Goal: Task Accomplishment & Management: Manage account settings

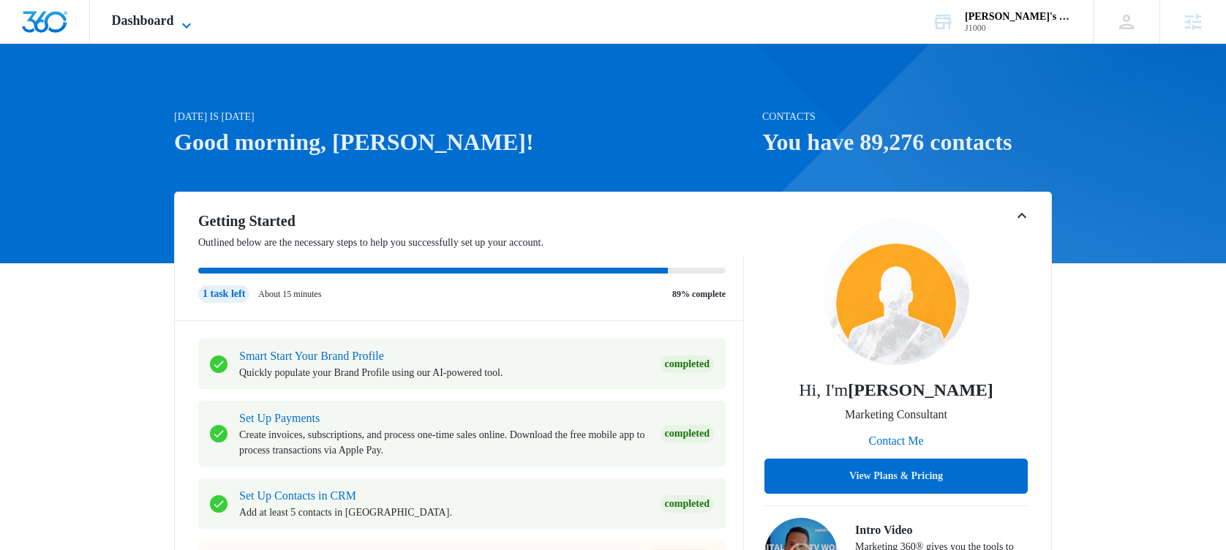
click at [186, 26] on icon at bounding box center [187, 26] width 18 height 18
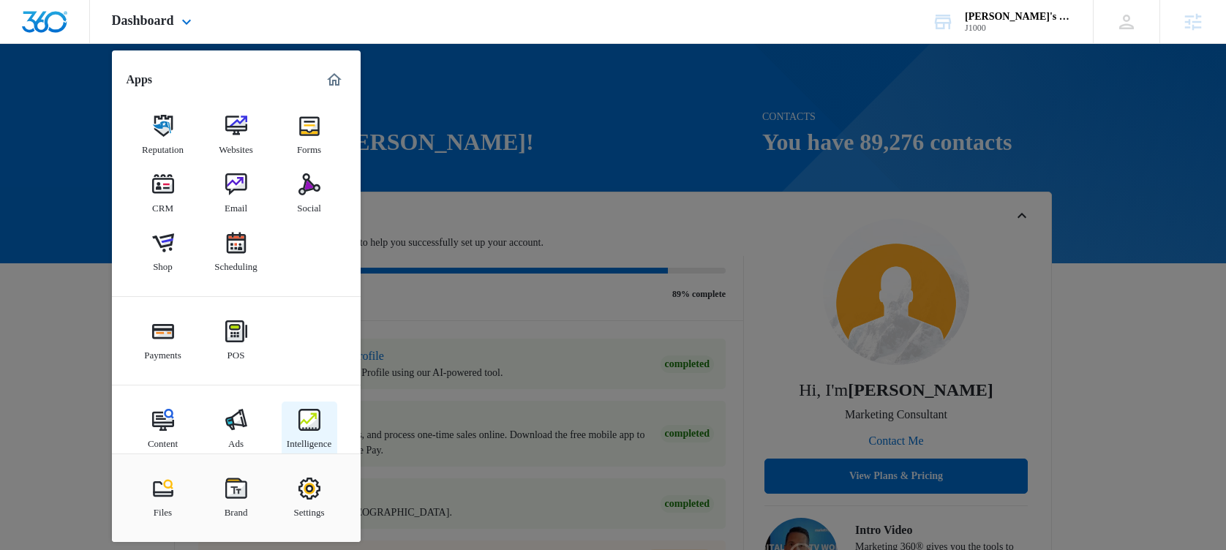
click at [310, 424] on img at bounding box center [310, 420] width 22 height 22
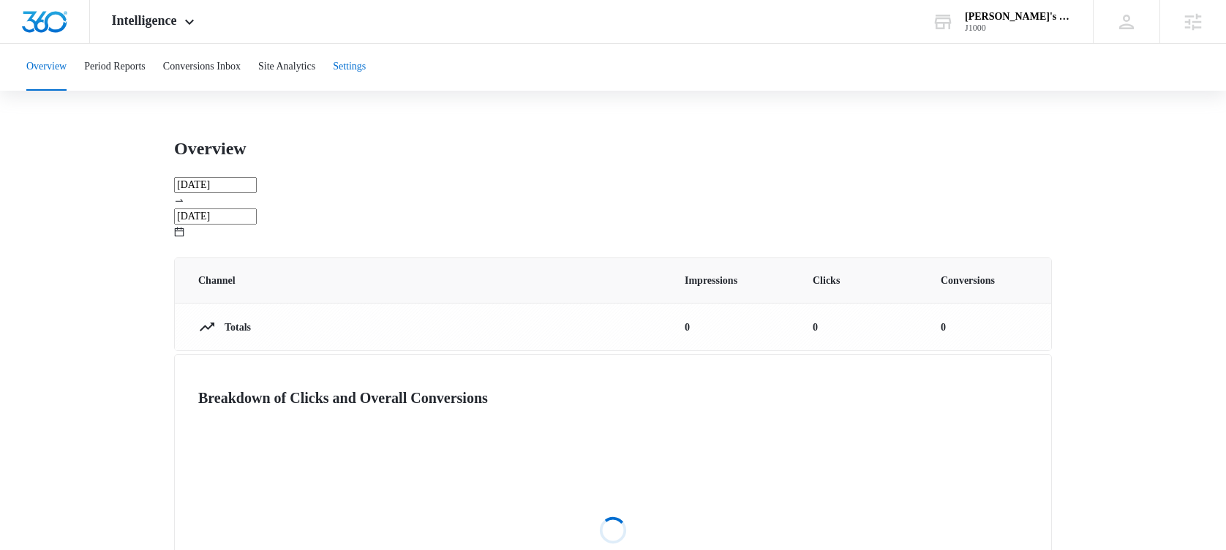
click at [366, 75] on button "Settings" at bounding box center [349, 67] width 33 height 47
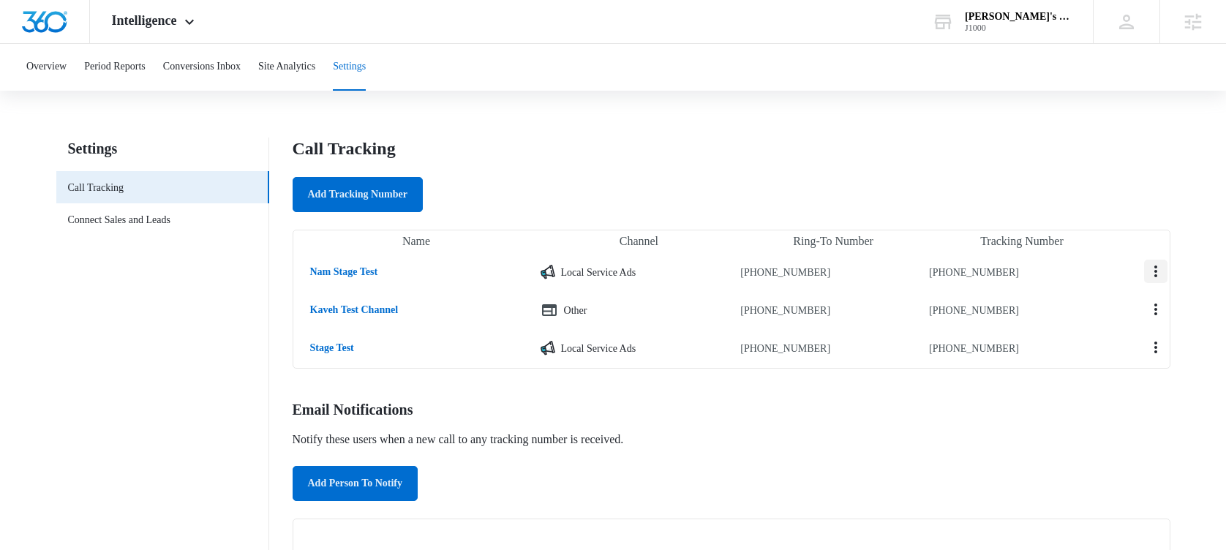
click at [1147, 280] on icon "Actions" at bounding box center [1156, 272] width 18 height 18
click at [1123, 23] on div "Edit" at bounding box center [1136, 17] width 27 height 10
select select "LSA"
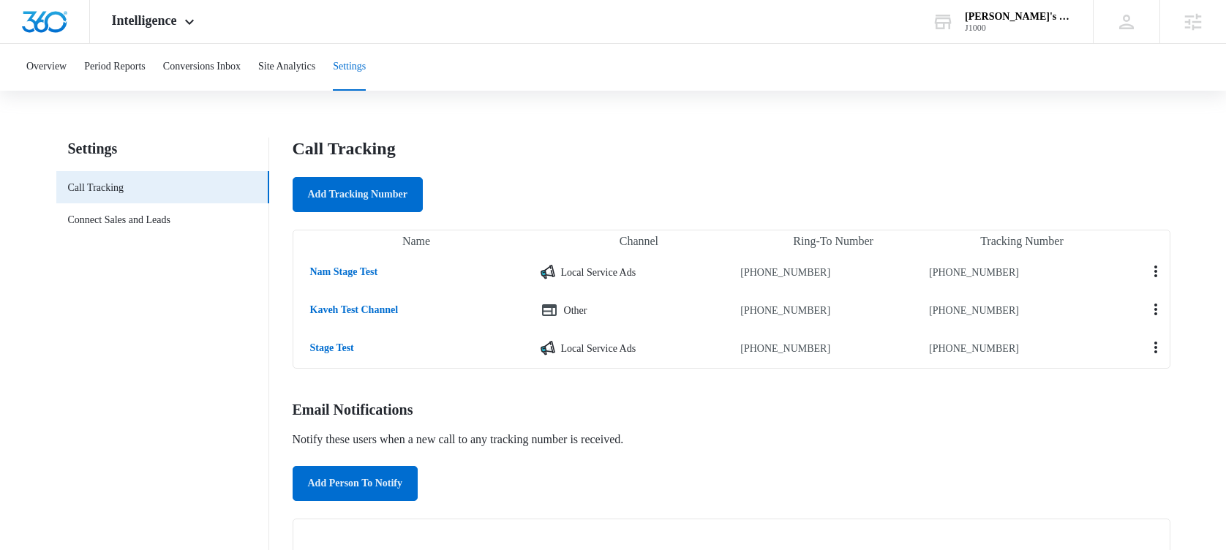
type textarea "mcnerps"
type textarea "lerps"
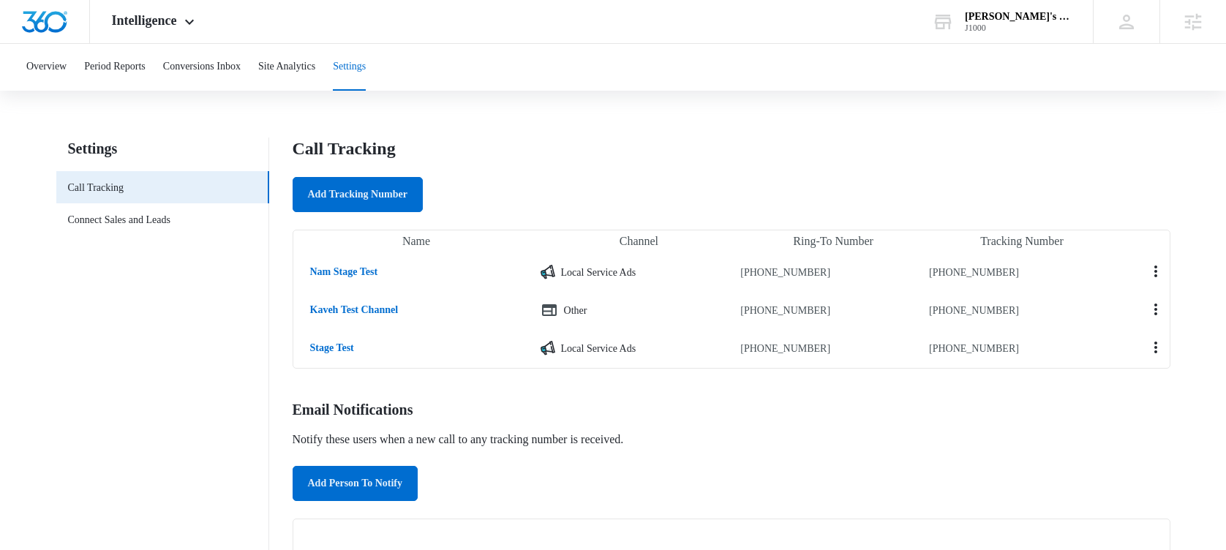
click at [1145, 321] on button "Actions" at bounding box center [1155, 309] width 23 height 23
click at [1123, 23] on div "Edit" at bounding box center [1136, 17] width 27 height 10
select select "OTHER"
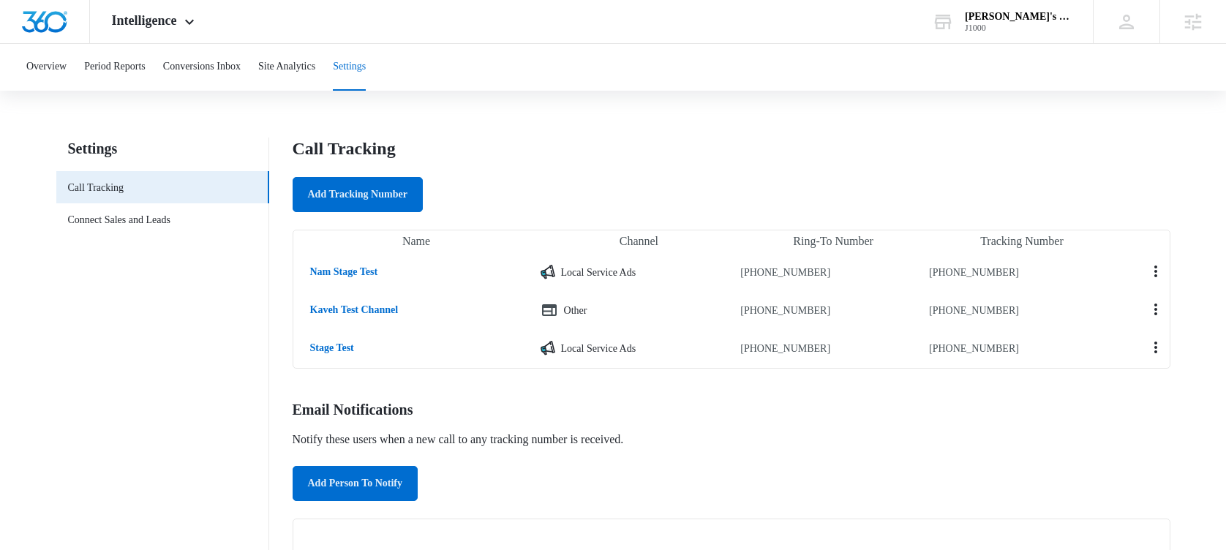
scroll to position [0, 0]
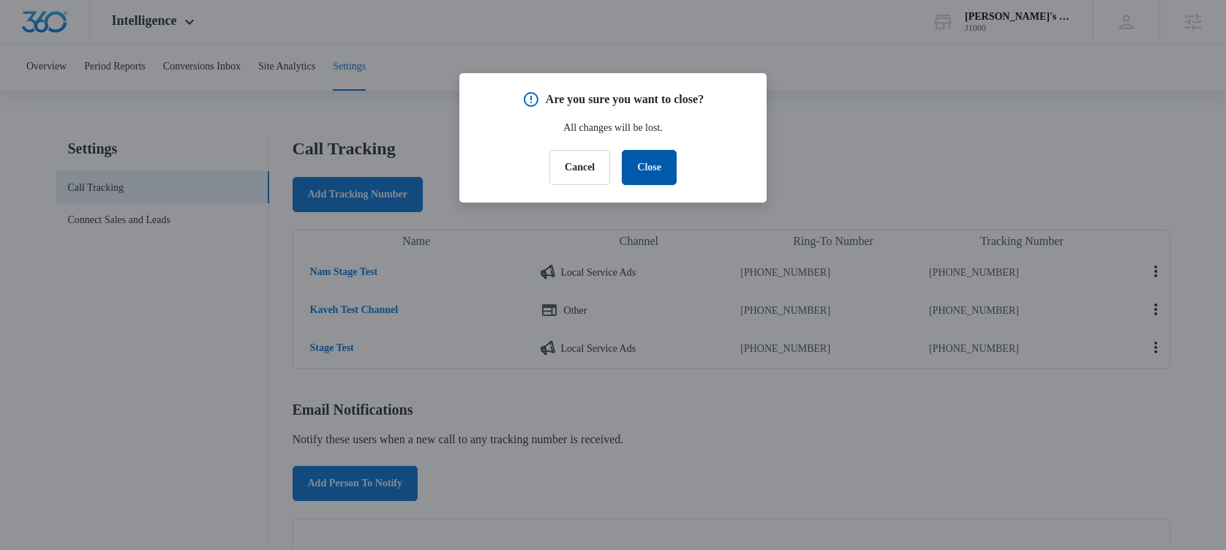
click at [660, 173] on button "Close" at bounding box center [649, 167] width 55 height 35
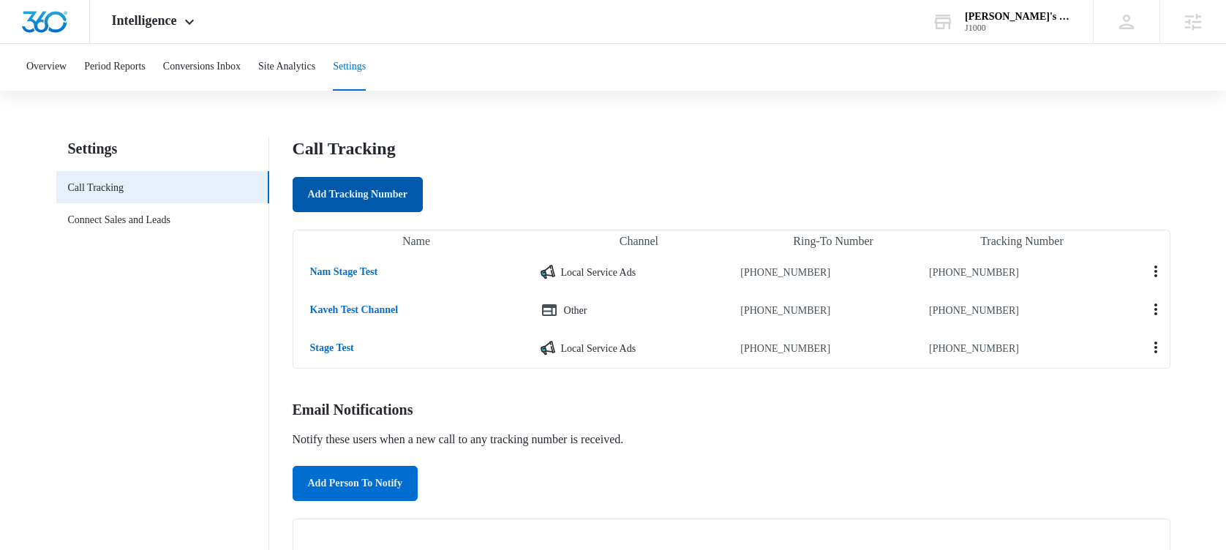
click at [366, 195] on link "Add Tracking Number" at bounding box center [358, 194] width 130 height 35
select select "by_area_code"
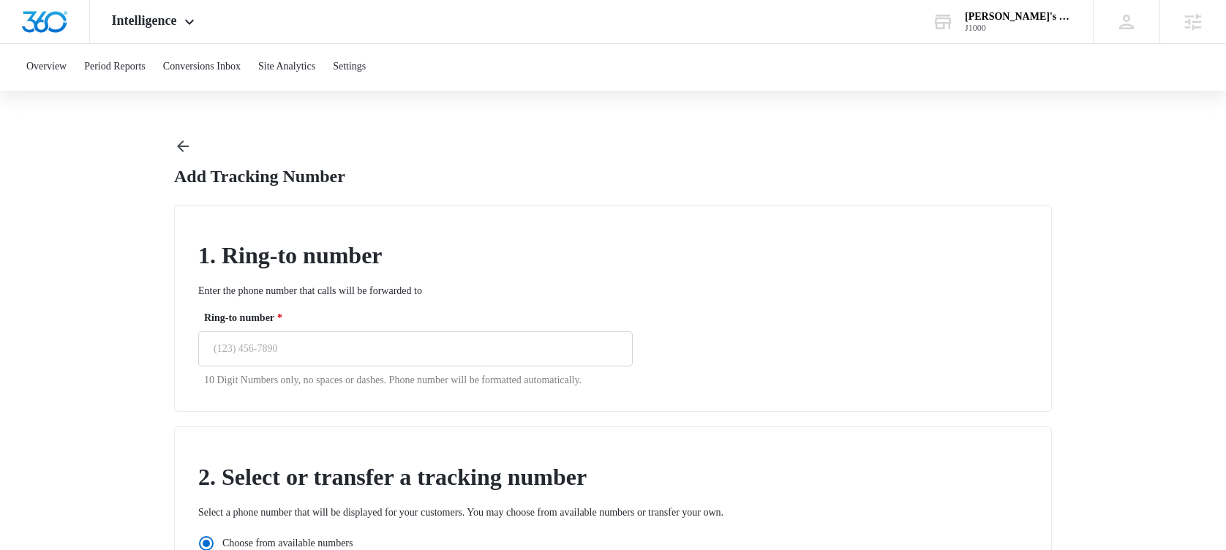
radio input "true"
click at [368, 350] on input "Ring-to number *" at bounding box center [415, 348] width 435 height 35
type input "[PHONE_NUMBER]"
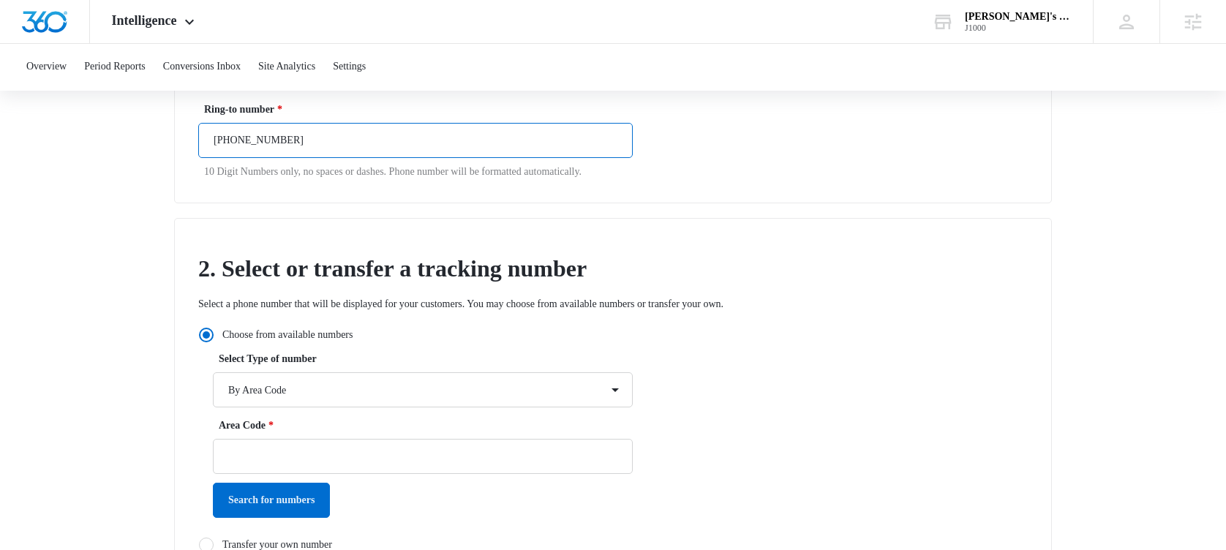
scroll to position [210, 0]
click at [278, 463] on input "Area Code *" at bounding box center [423, 455] width 420 height 35
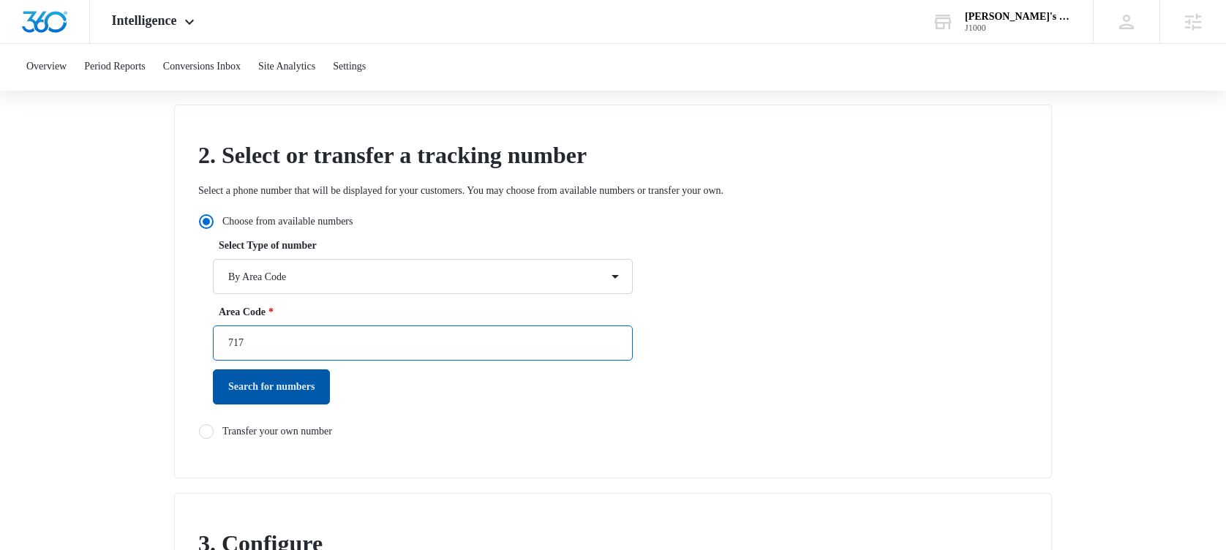
scroll to position [323, 0]
type input "717"
click at [282, 404] on button "Search for numbers" at bounding box center [271, 386] width 117 height 35
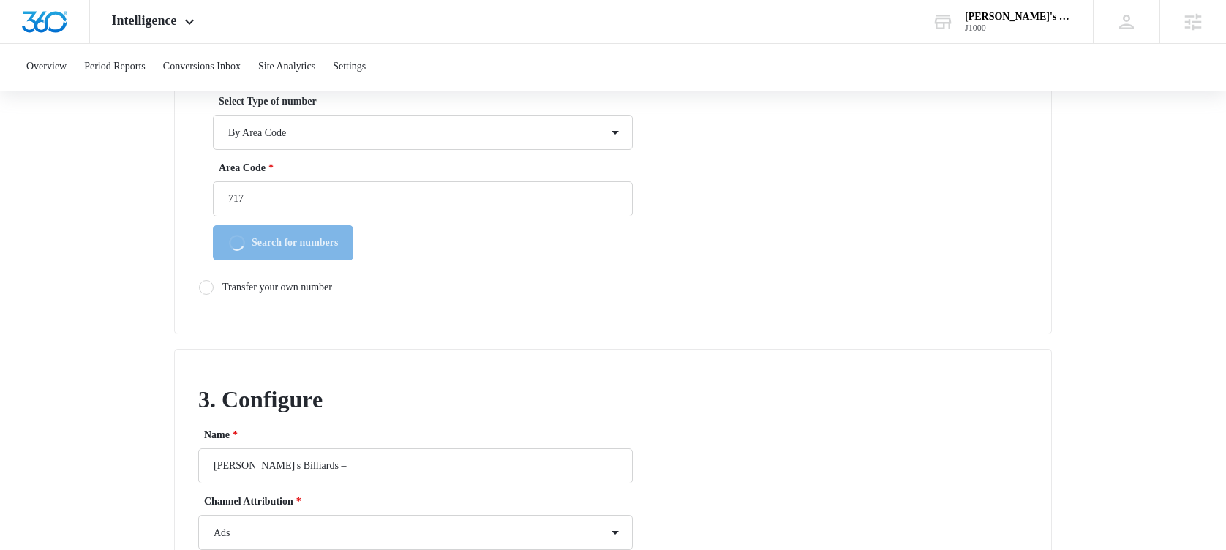
scroll to position [530, 0]
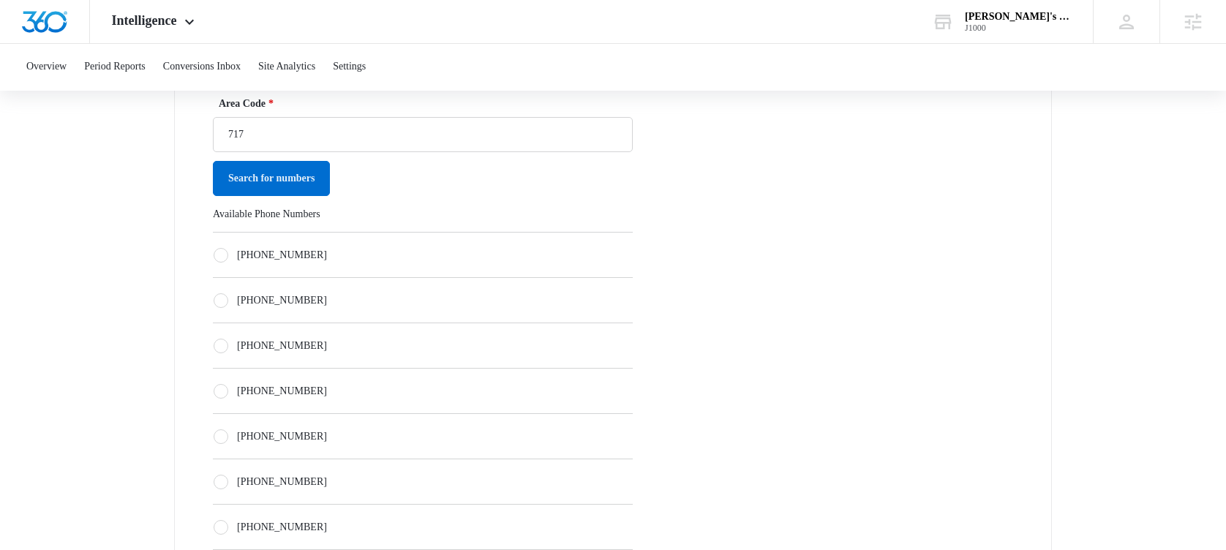
click at [306, 353] on label "[PHONE_NUMBER]" at bounding box center [423, 345] width 420 height 15
click at [214, 346] on input "[PHONE_NUMBER]" at bounding box center [213, 345] width 1 height 1
radio input "true"
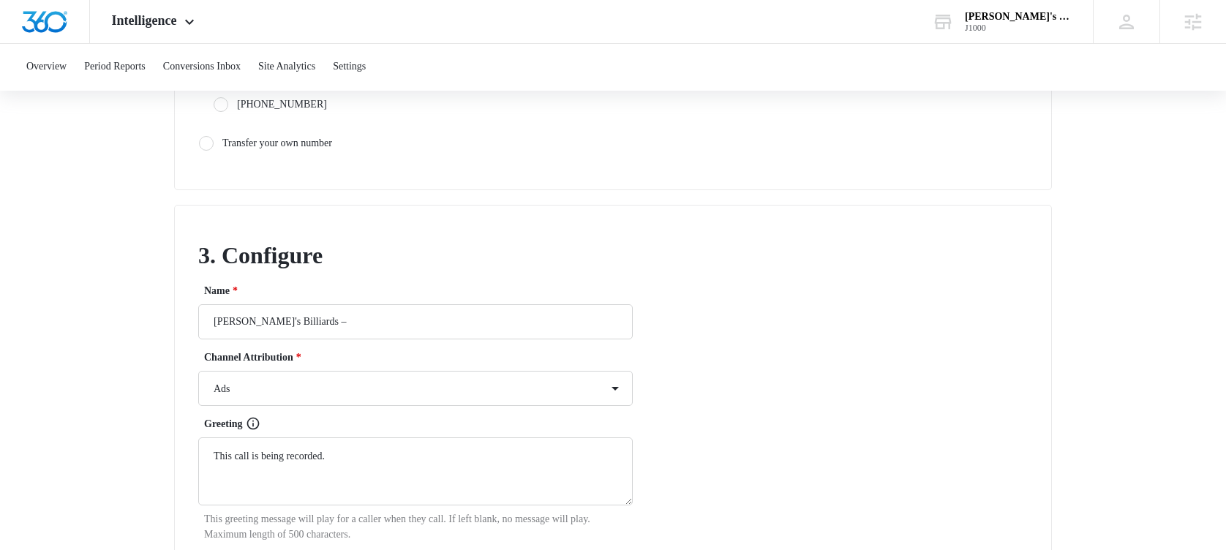
scroll to position [1141, 0]
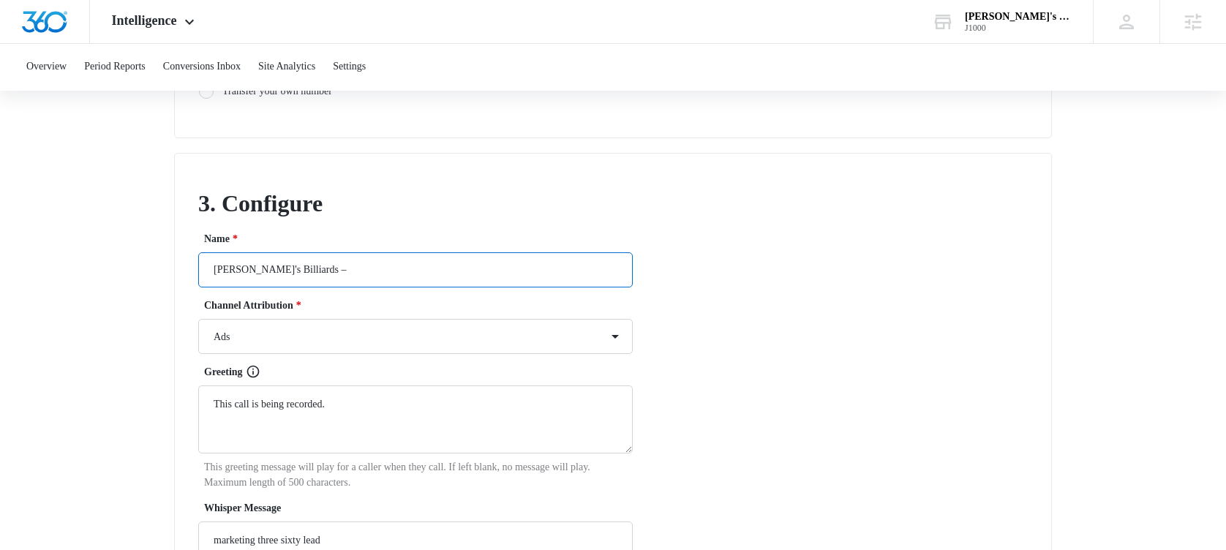
click at [379, 288] on input "[PERSON_NAME]'s Billiards –" at bounding box center [415, 269] width 435 height 35
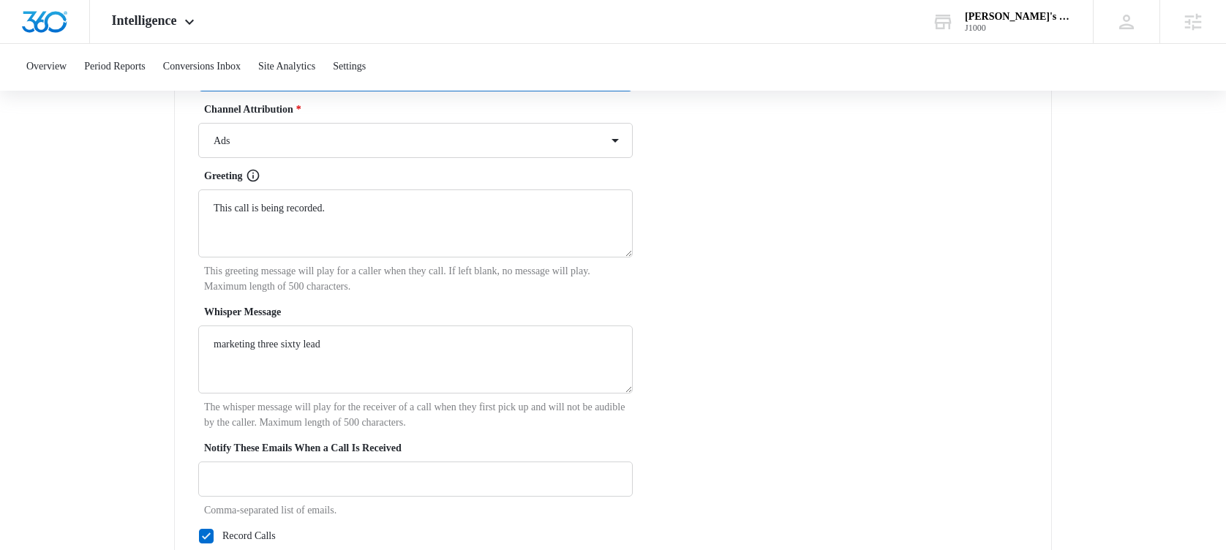
scroll to position [1358, 0]
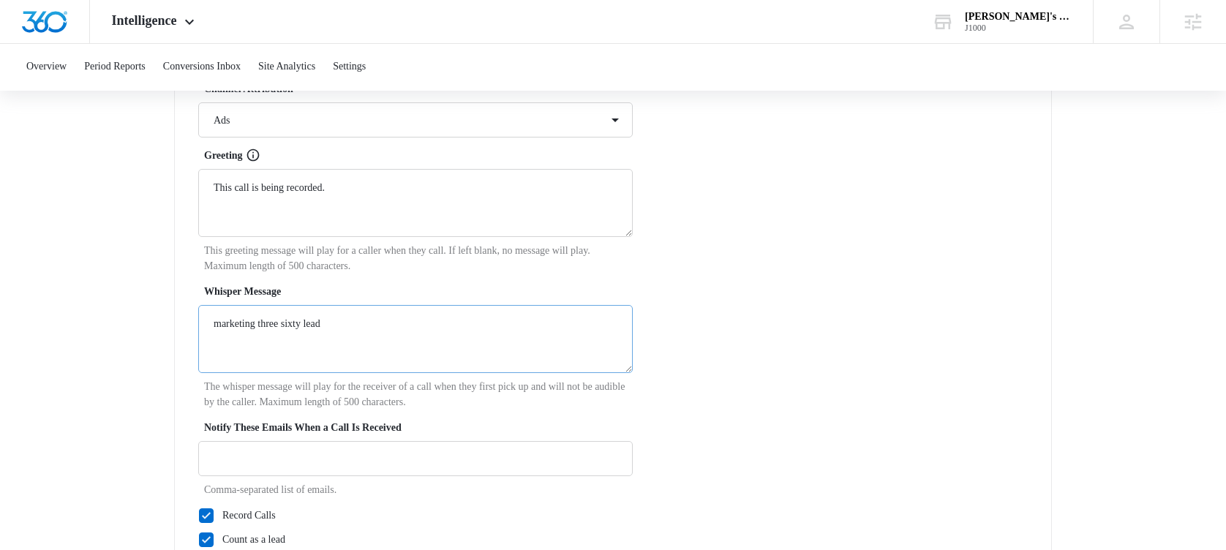
type input "[PERSON_NAME]'s Billiards – shnerts"
click at [332, 346] on textarea "marketing three sixty lead" at bounding box center [415, 339] width 435 height 68
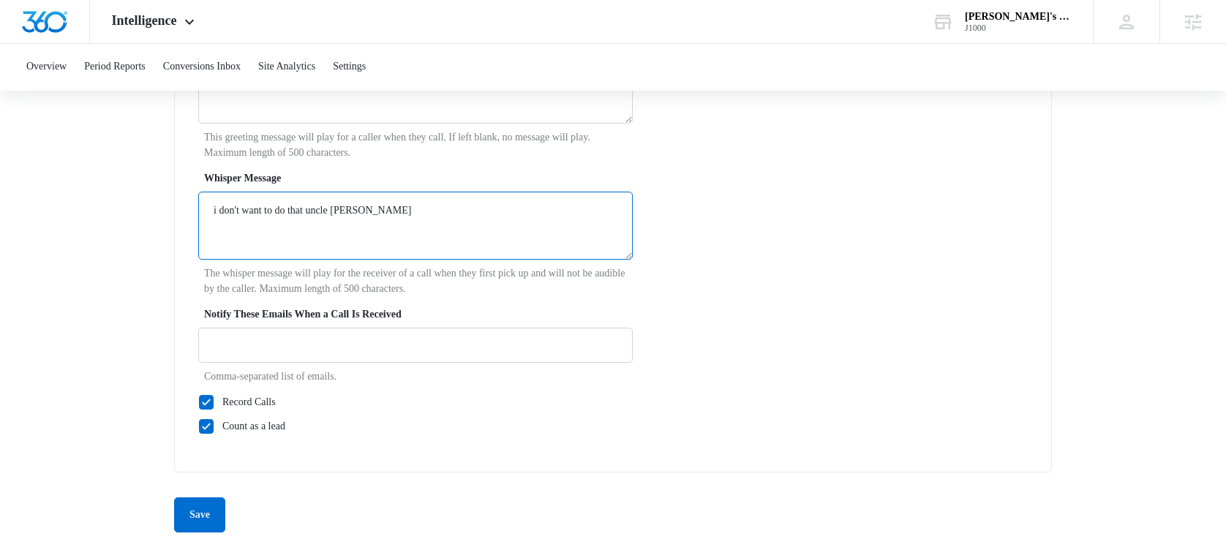
scroll to position [1487, 0]
type textarea "i don't want to do that uncle [PERSON_NAME]"
click at [201, 521] on button "Save" at bounding box center [199, 515] width 51 height 35
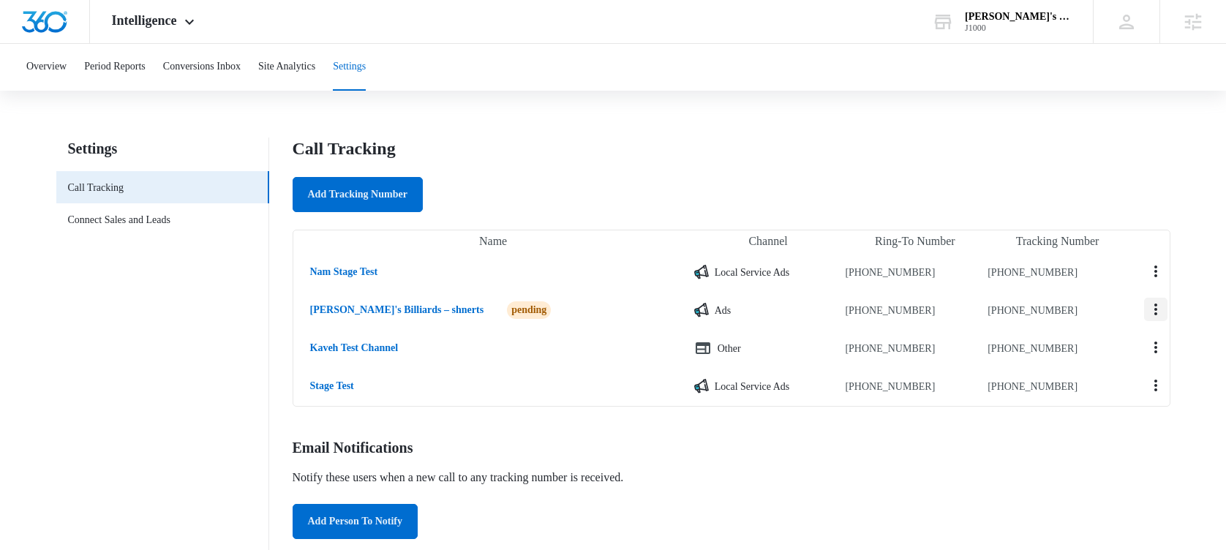
click at [1147, 318] on icon "Actions" at bounding box center [1156, 310] width 18 height 18
click at [1122, 23] on div "Edit" at bounding box center [1135, 17] width 27 height 10
